Goal: Entertainment & Leisure: Consume media (video, audio)

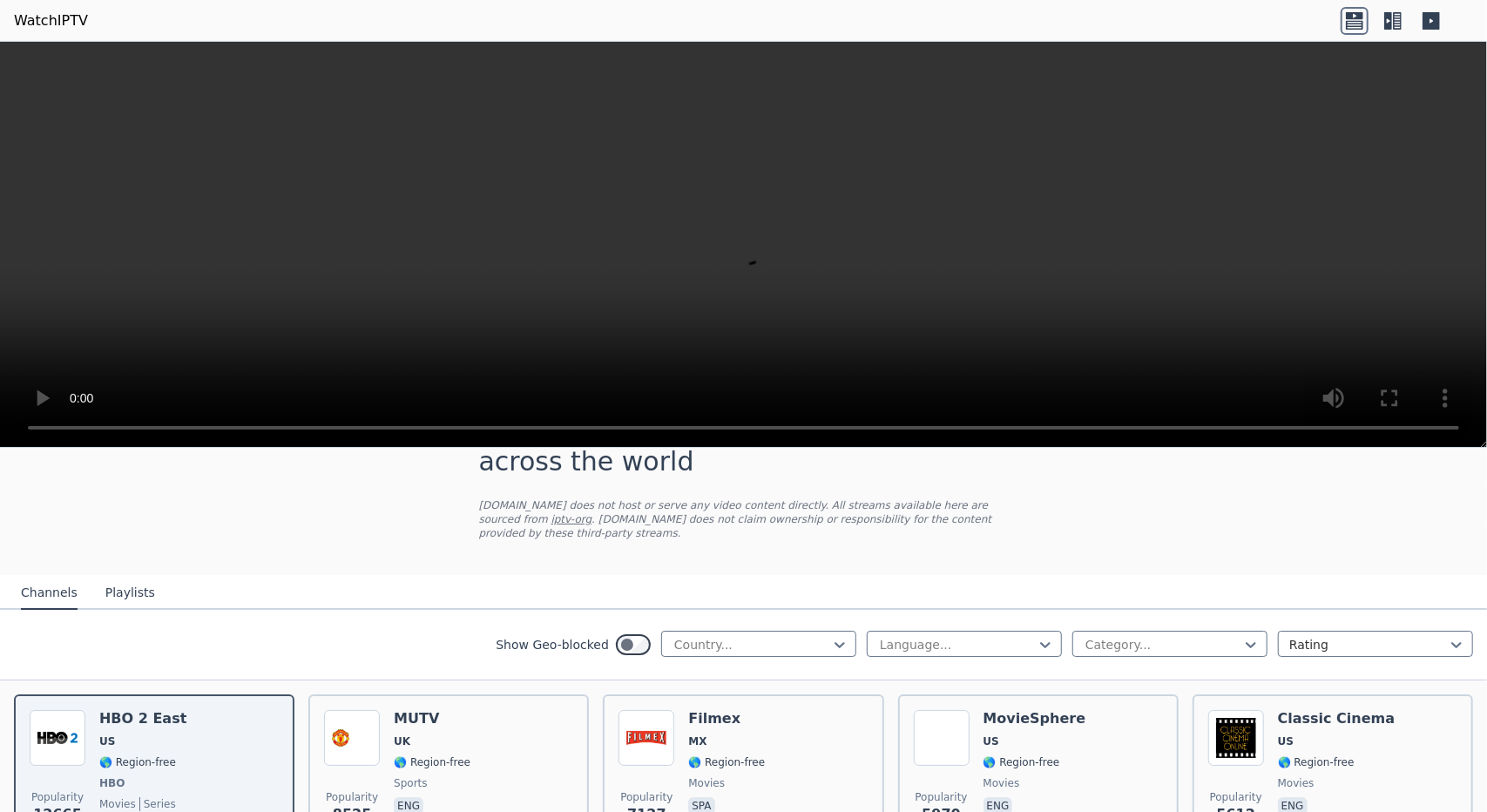
scroll to position [69, 0]
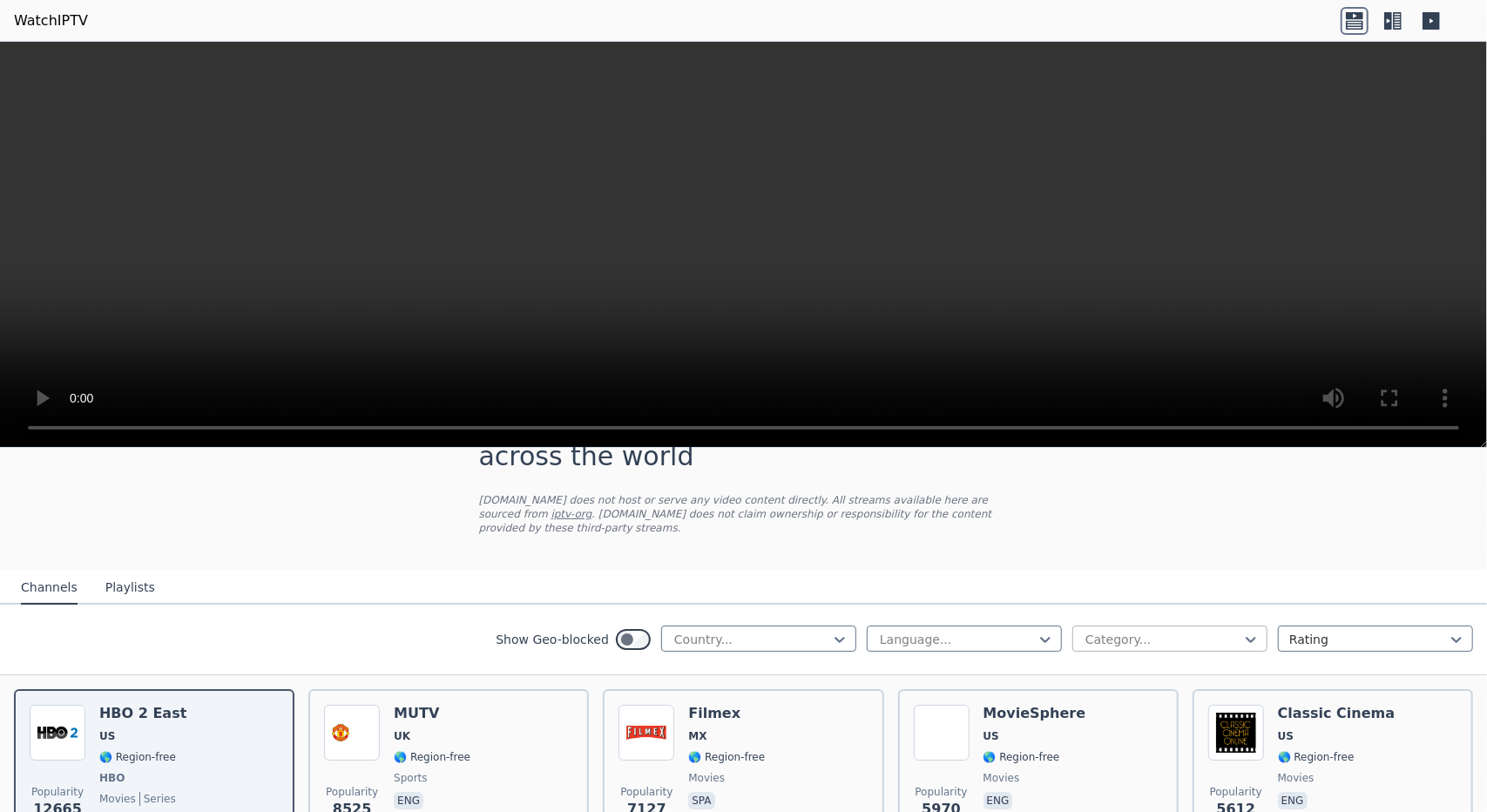
click at [1084, 630] on div at bounding box center [1163, 639] width 159 height 17
click at [1089, 760] on div "Business" at bounding box center [1170, 771] width 195 height 31
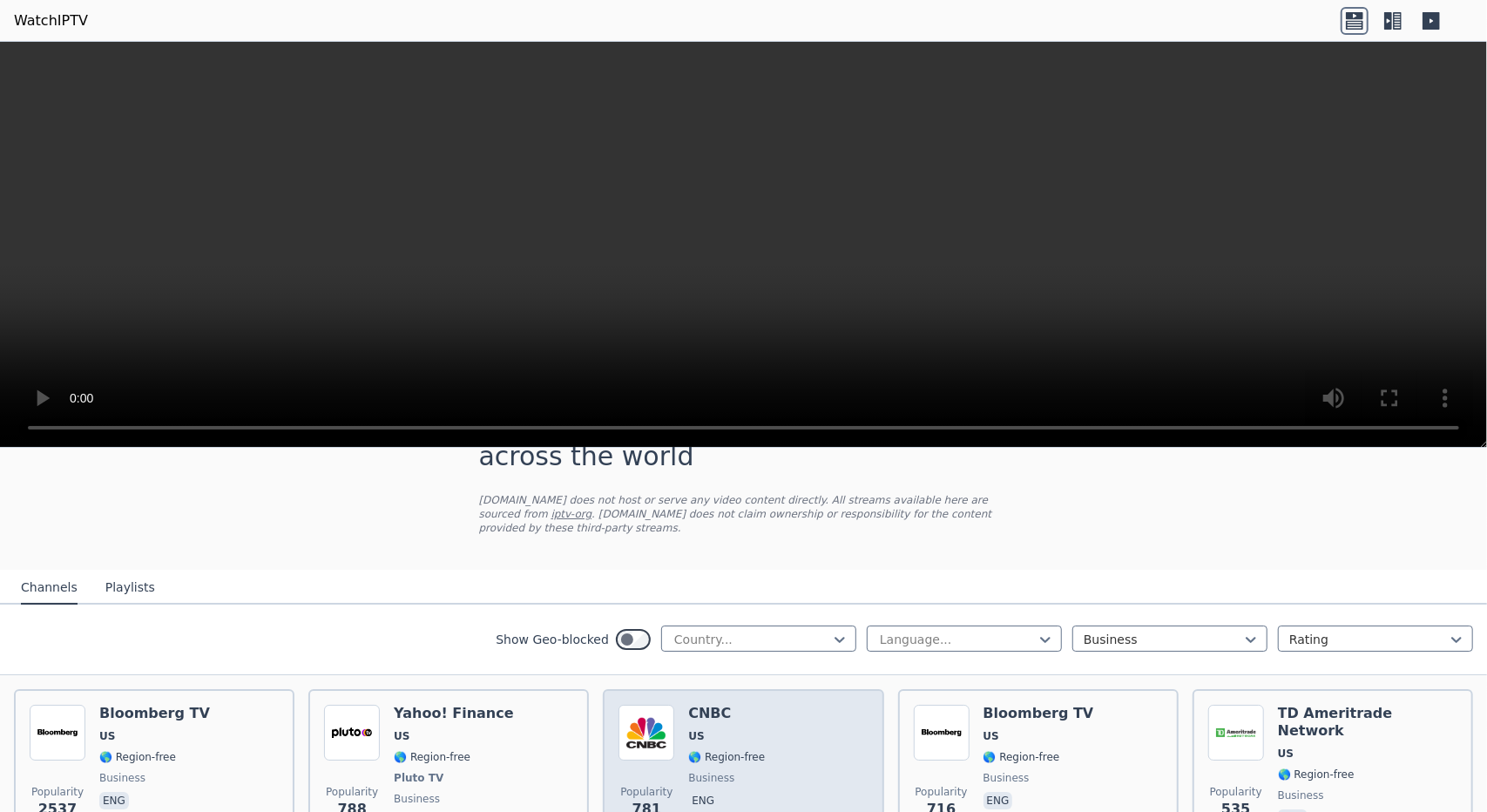
click at [788, 707] on div "Popularity 781 CNBC US 🌎 Region-free business eng" at bounding box center [744, 768] width 249 height 129
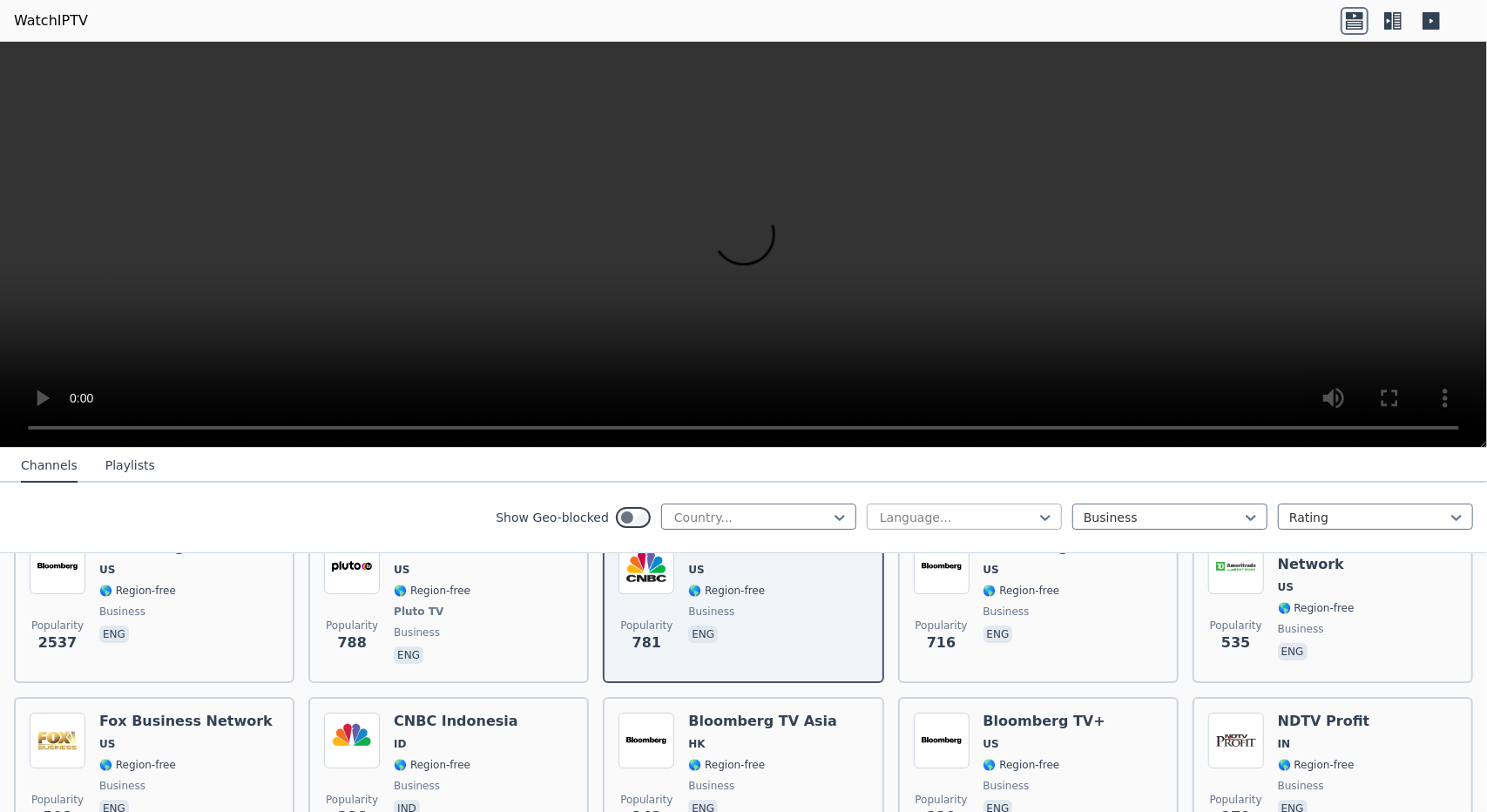
scroll to position [236, 0]
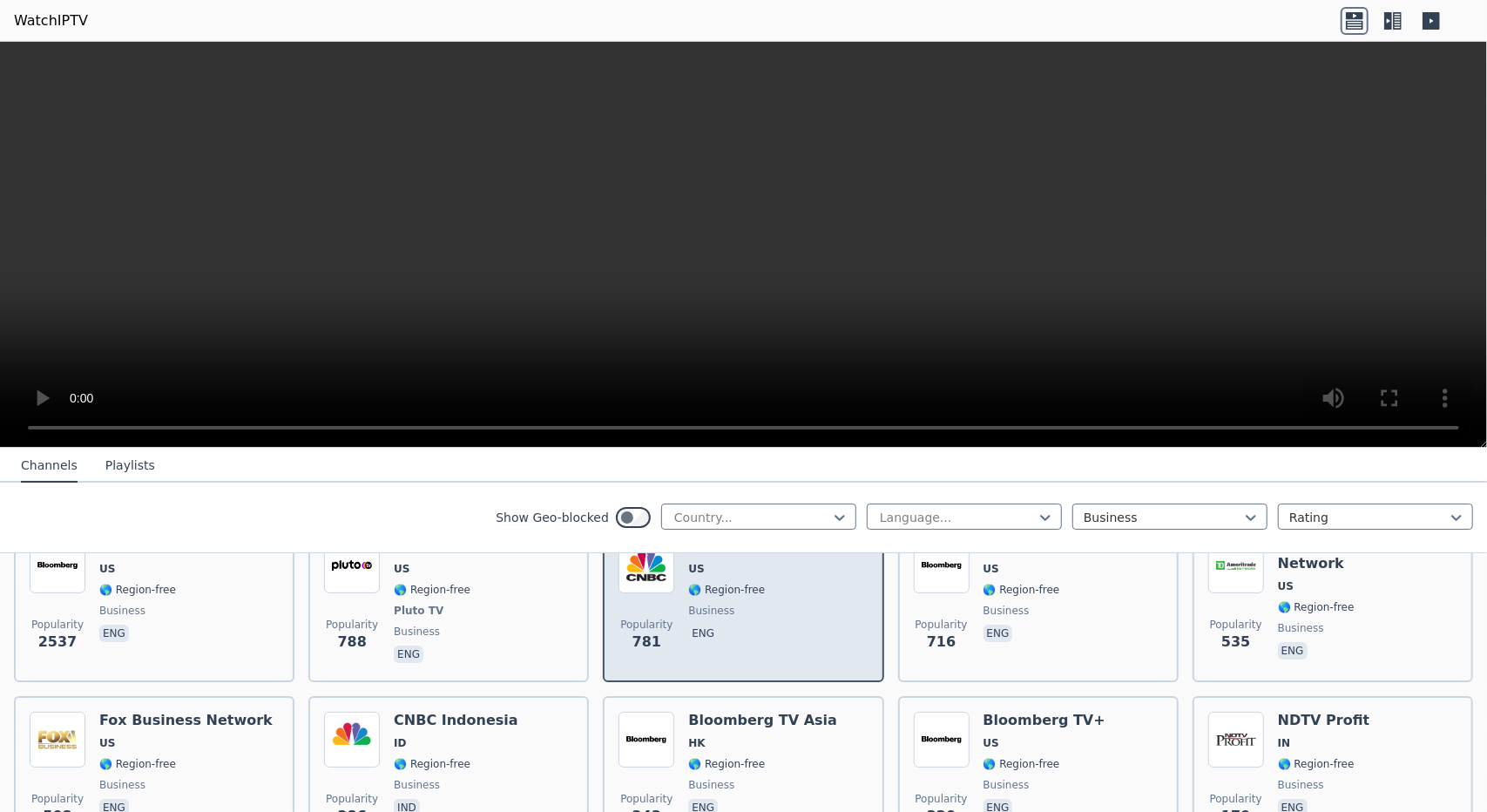
click at [723, 585] on div "CNBC US 🌎 Region-free business eng" at bounding box center [726, 601] width 76 height 129
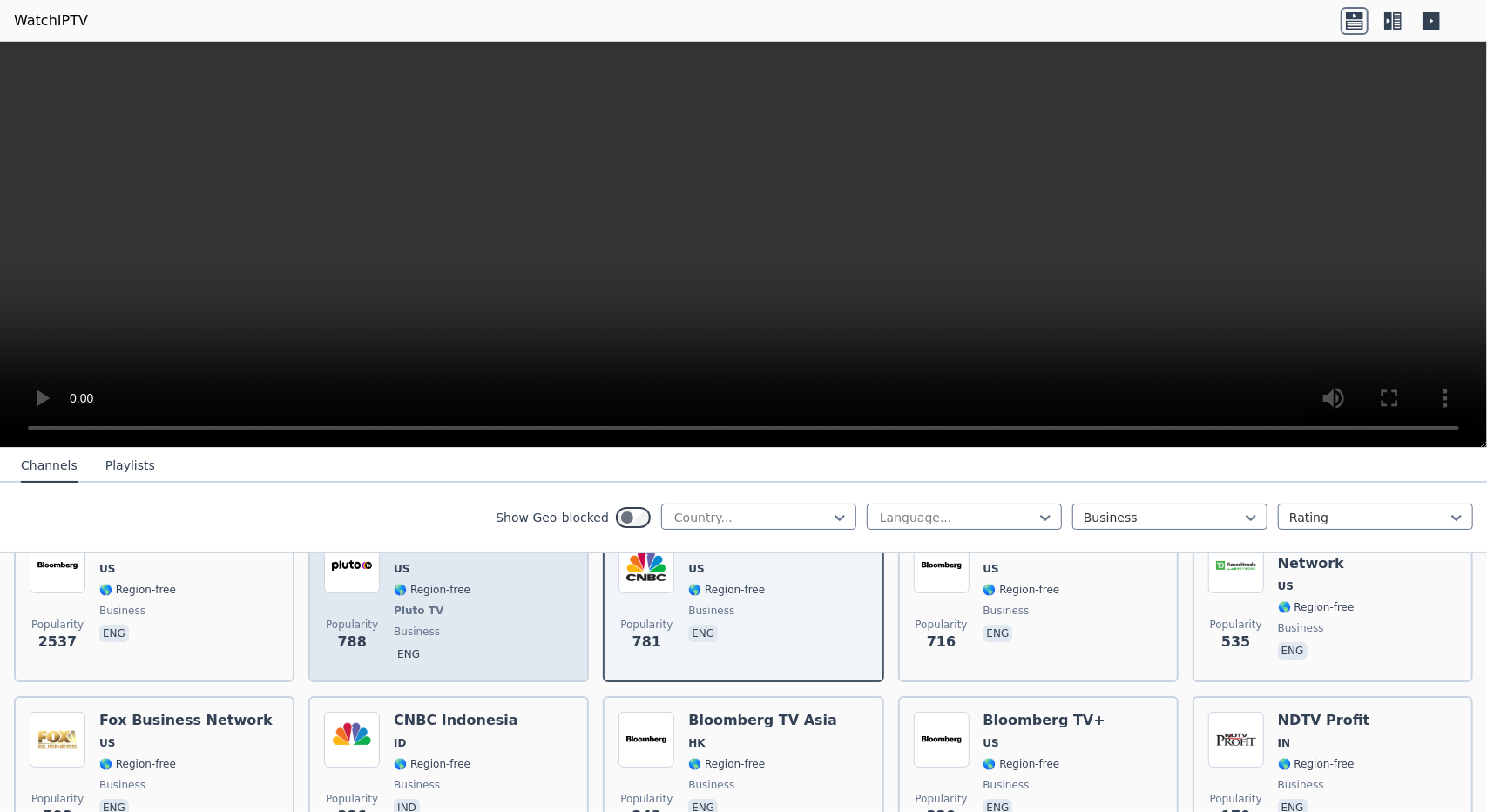
click at [423, 562] on span "US" at bounding box center [452, 568] width 119 height 14
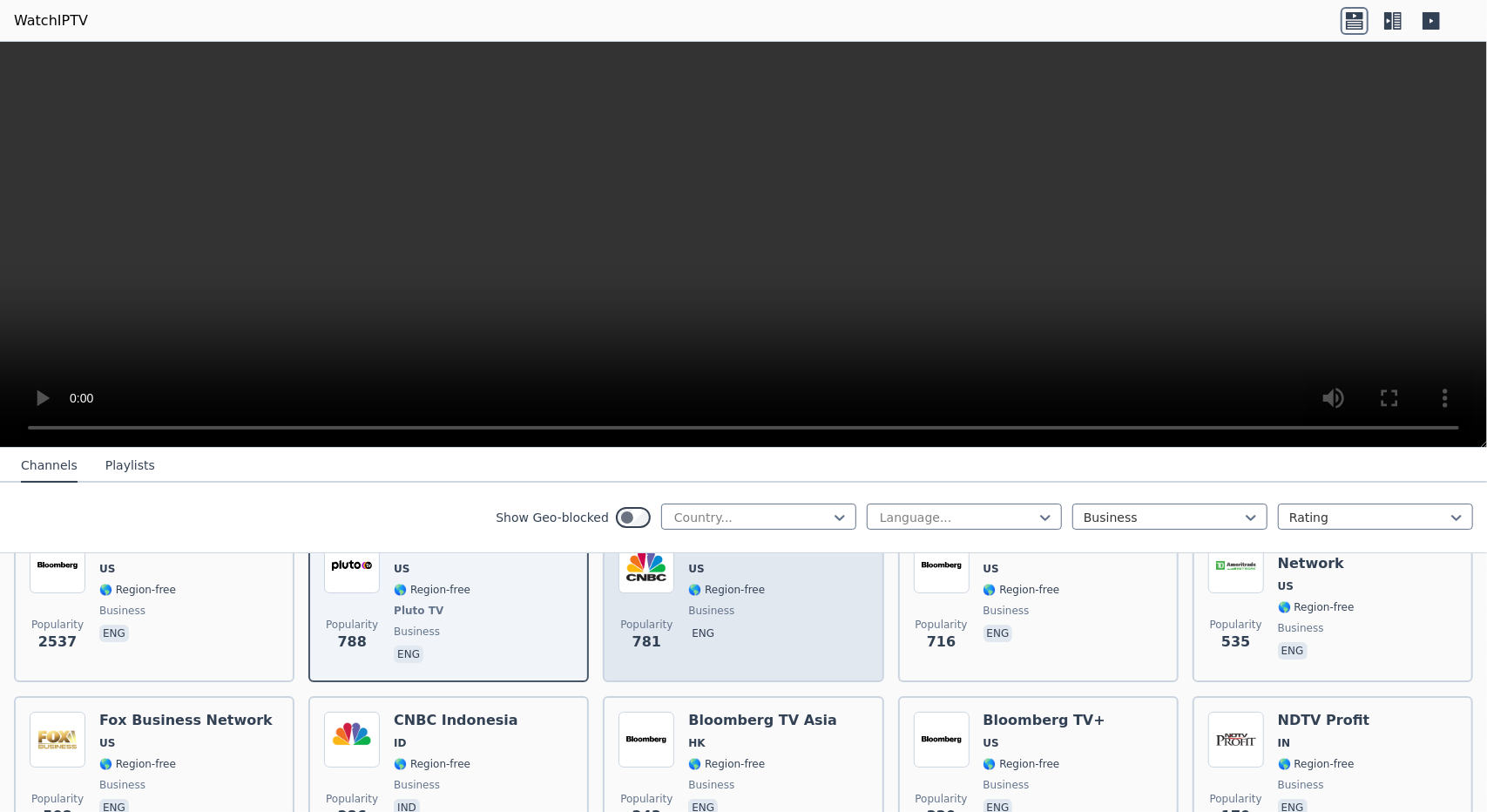
click at [632, 591] on div "Popularity 781" at bounding box center [647, 601] width 56 height 129
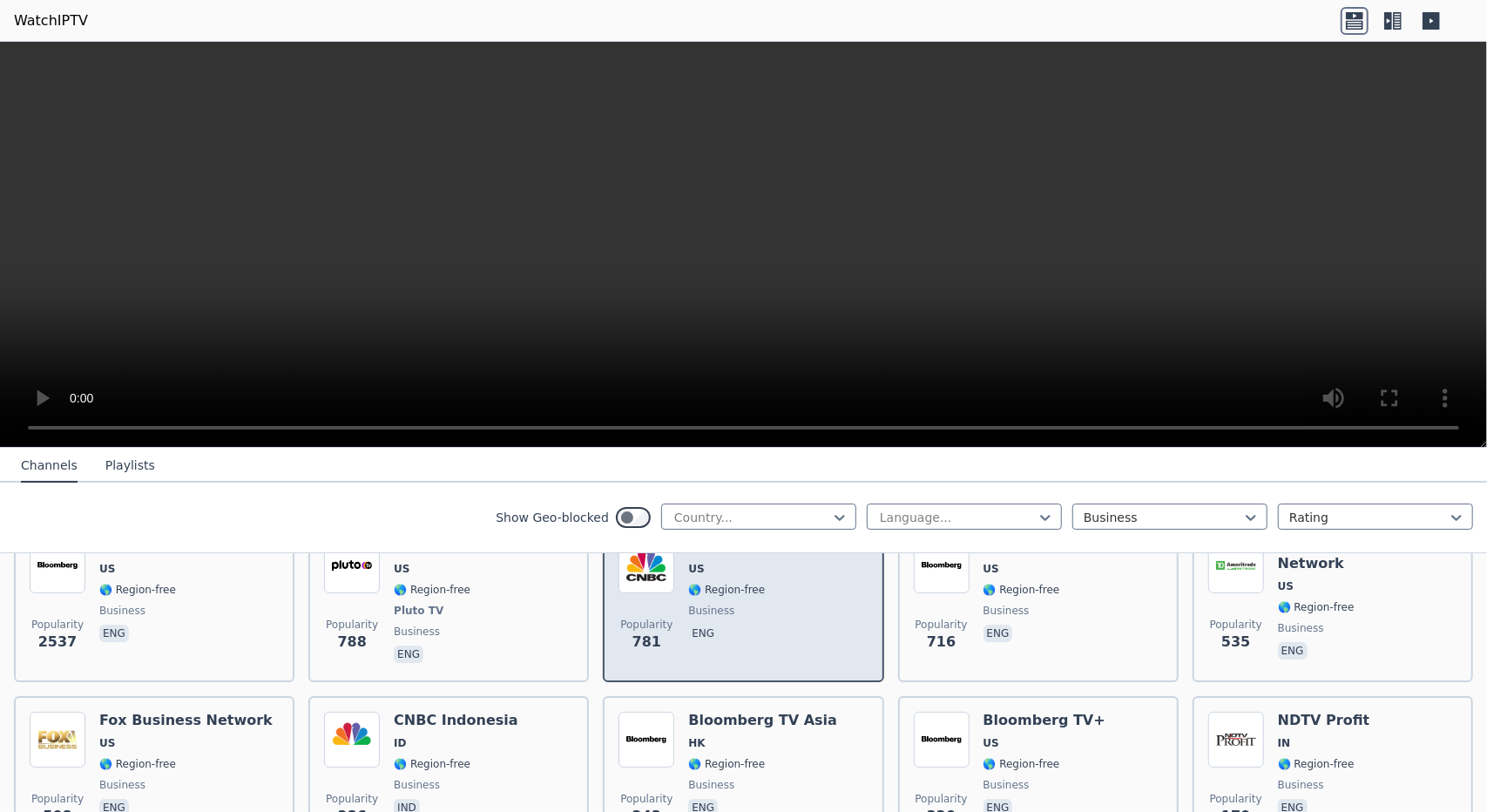
click at [632, 591] on div "Popularity 781" at bounding box center [647, 601] width 56 height 129
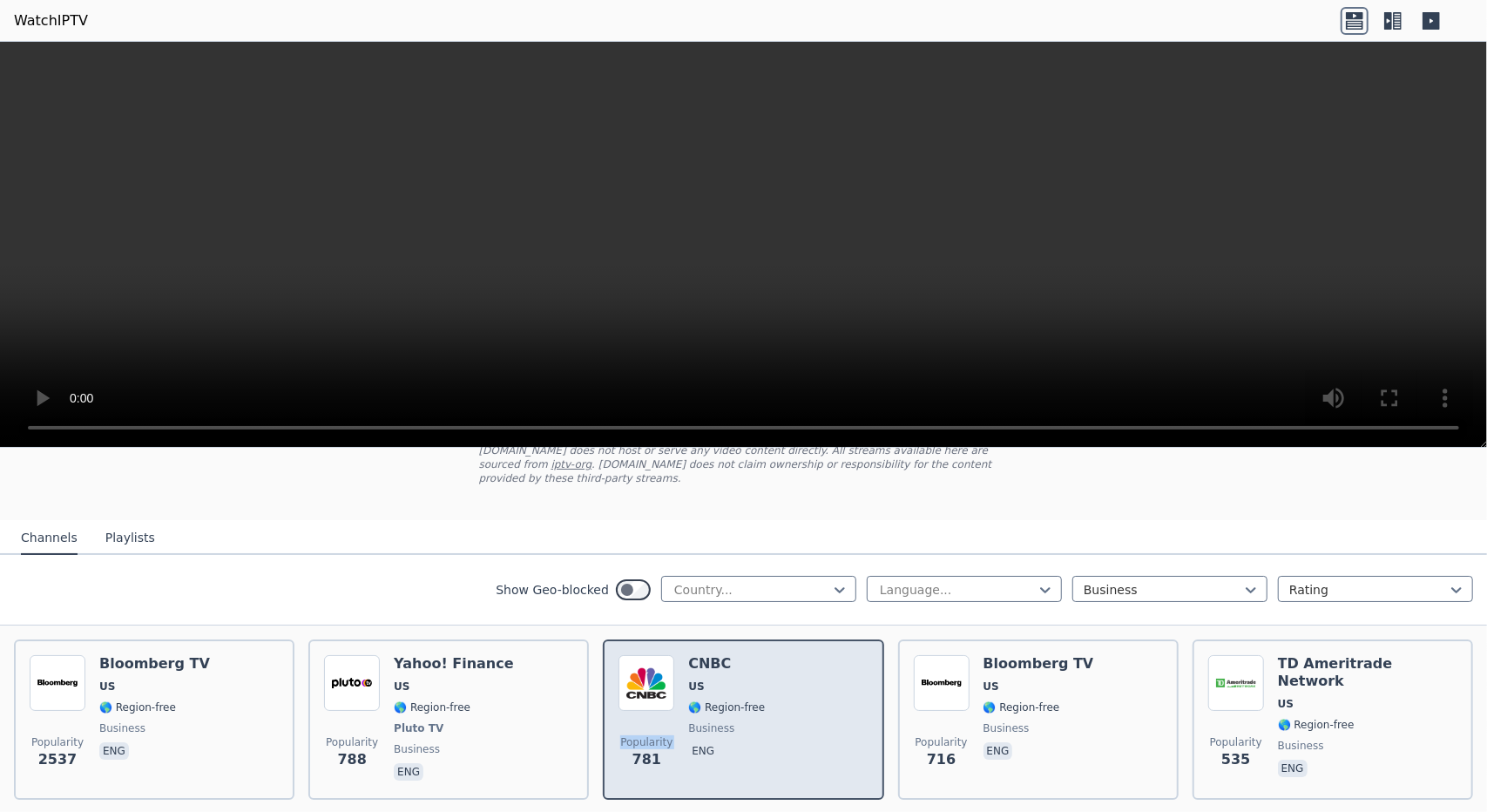
scroll to position [118, 0]
click at [604, 643] on div "Popularity 781 CNBC US 🌎 Region-free business eng" at bounding box center [744, 720] width 280 height 160
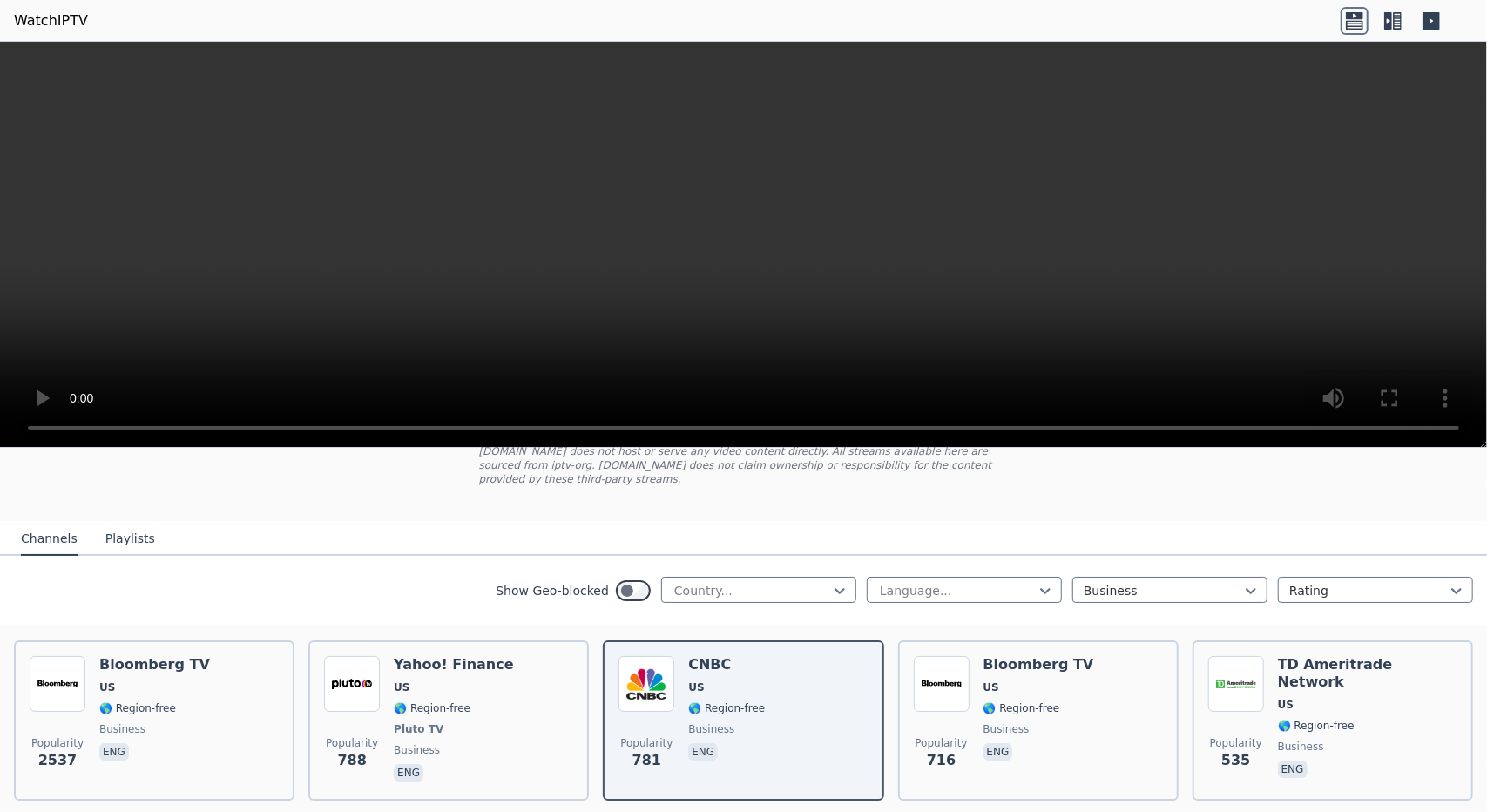
scroll to position [70, 0]
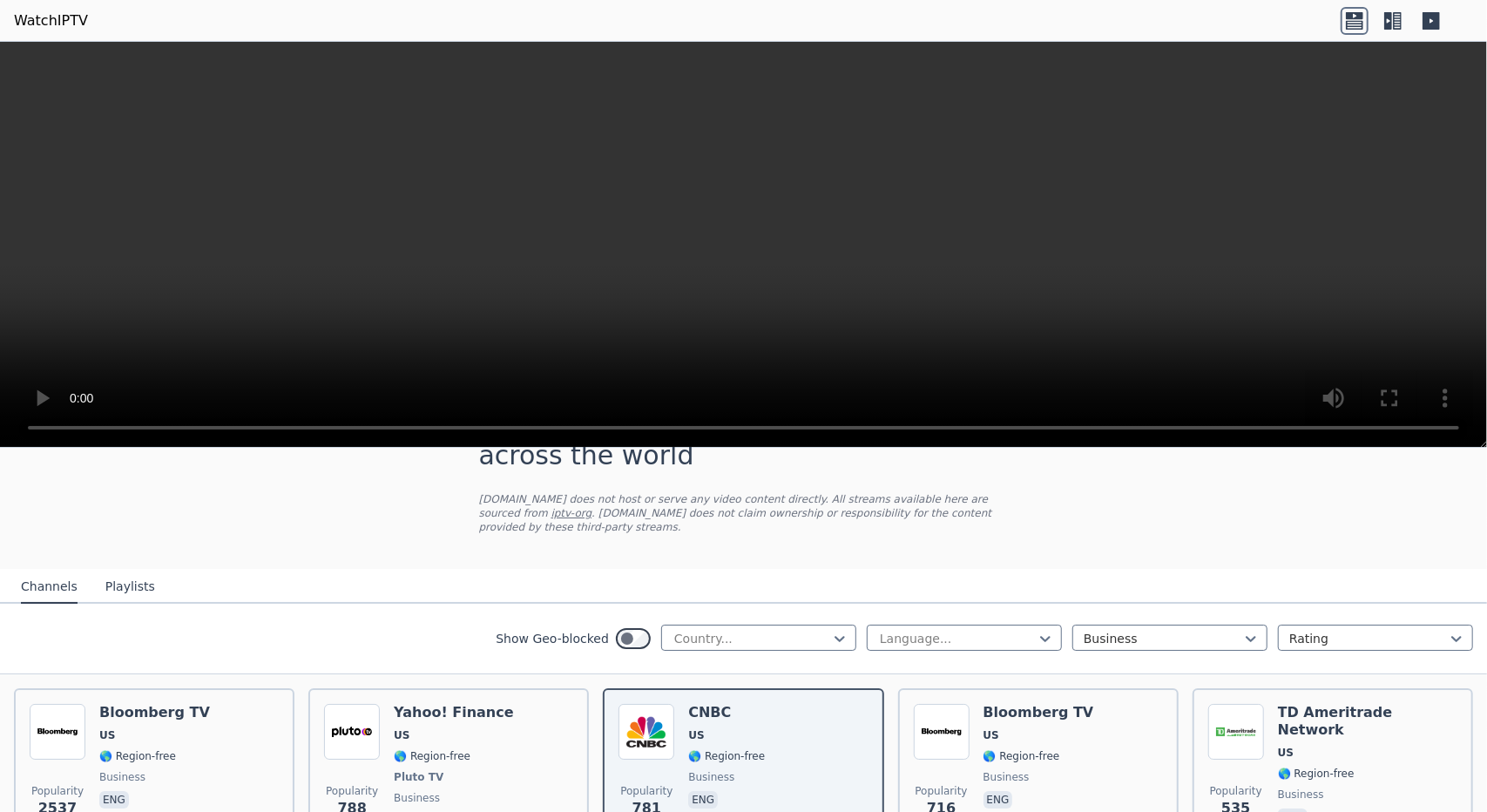
click at [128, 570] on button "Playlists" at bounding box center [130, 587] width 49 height 33
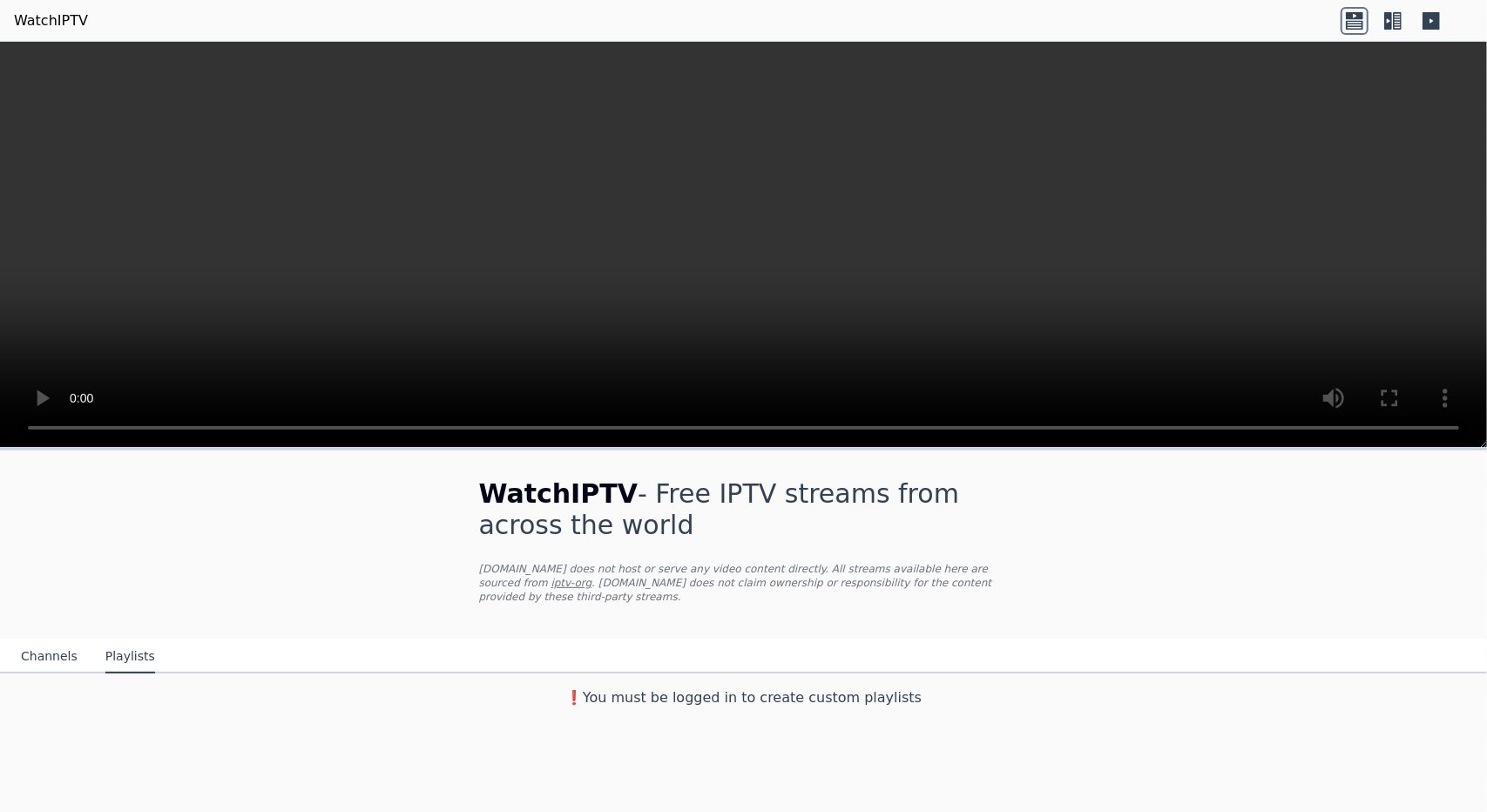
click at [31, 640] on button "Channels" at bounding box center [49, 656] width 57 height 33
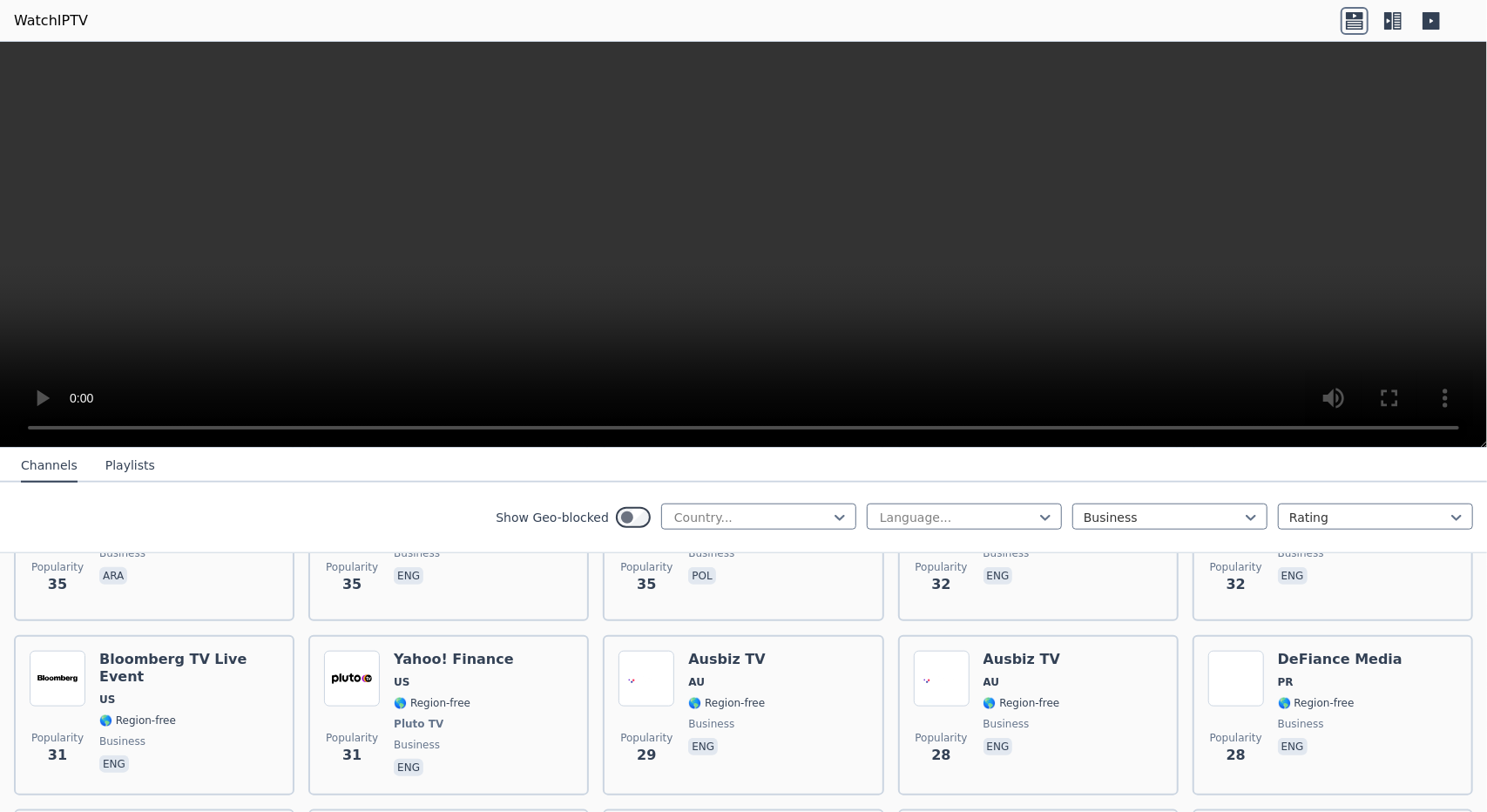
scroll to position [1326, 0]
